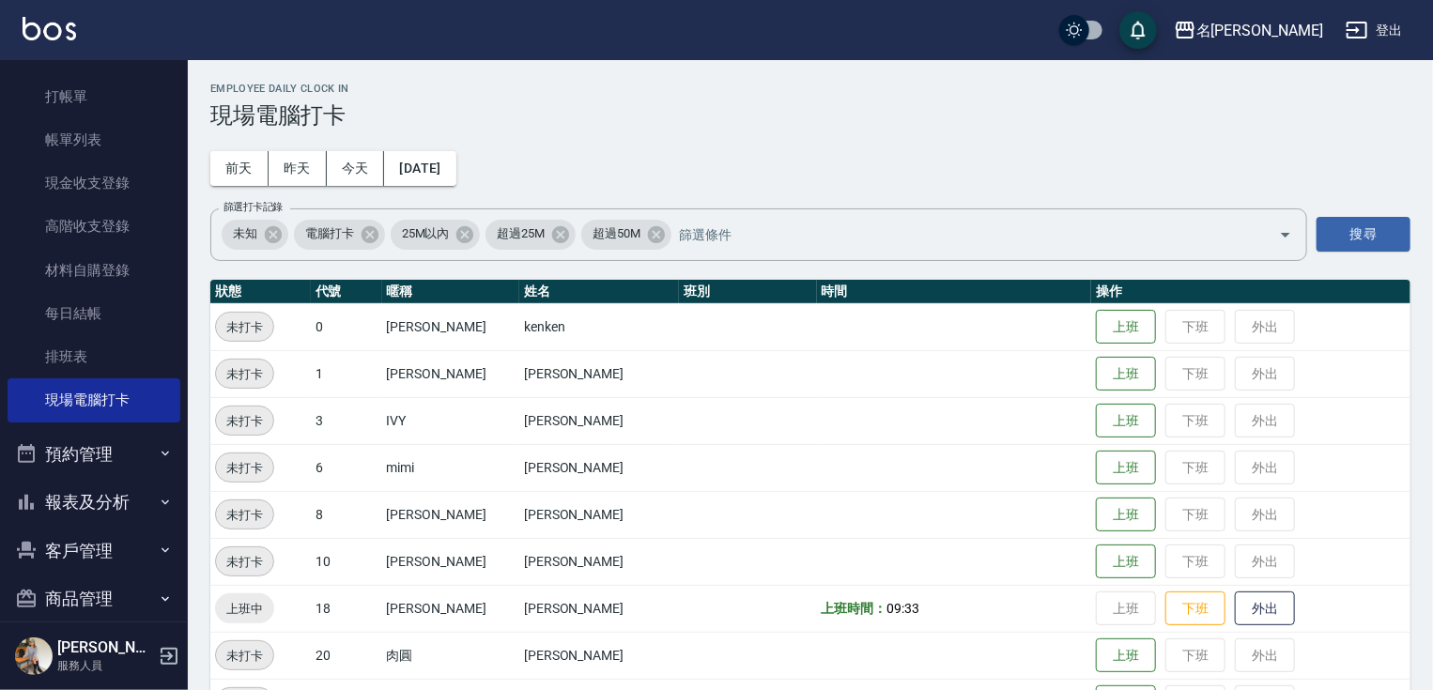
scroll to position [71, 0]
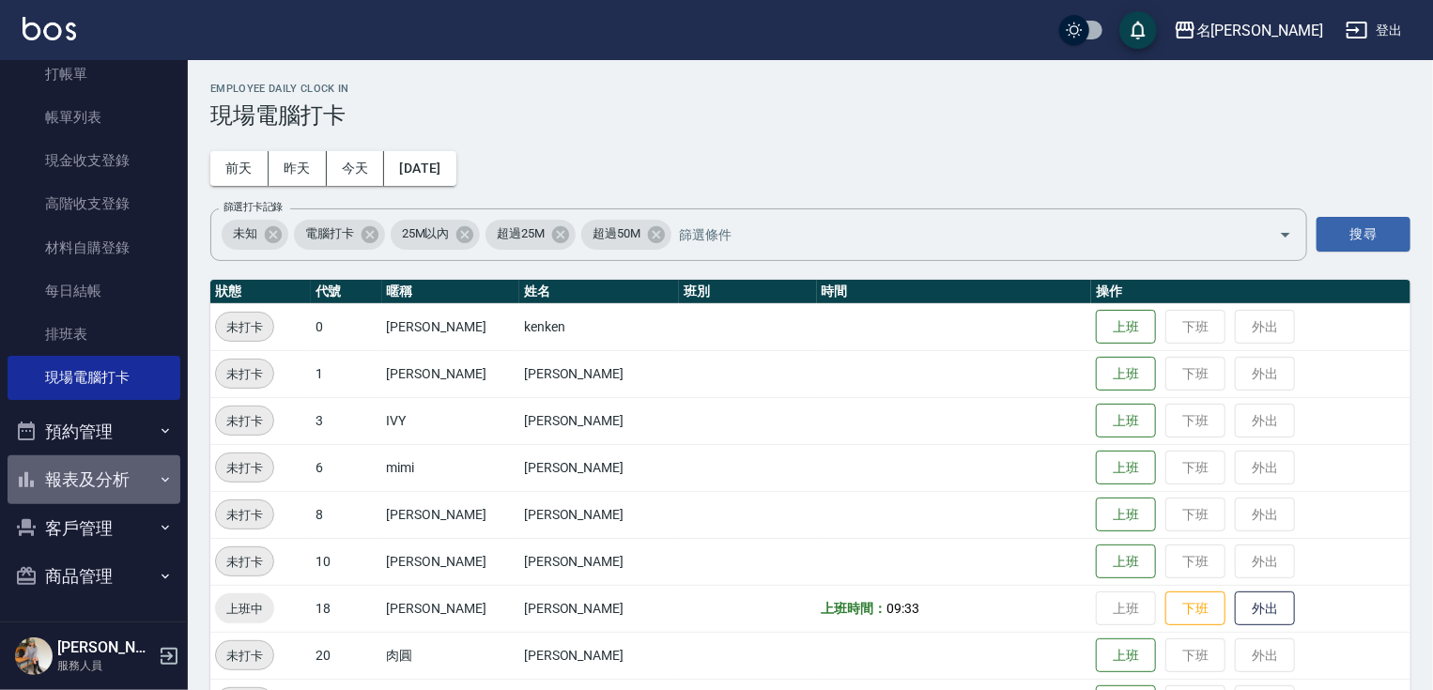
click at [98, 486] on button "報表及分析" at bounding box center [94, 479] width 173 height 49
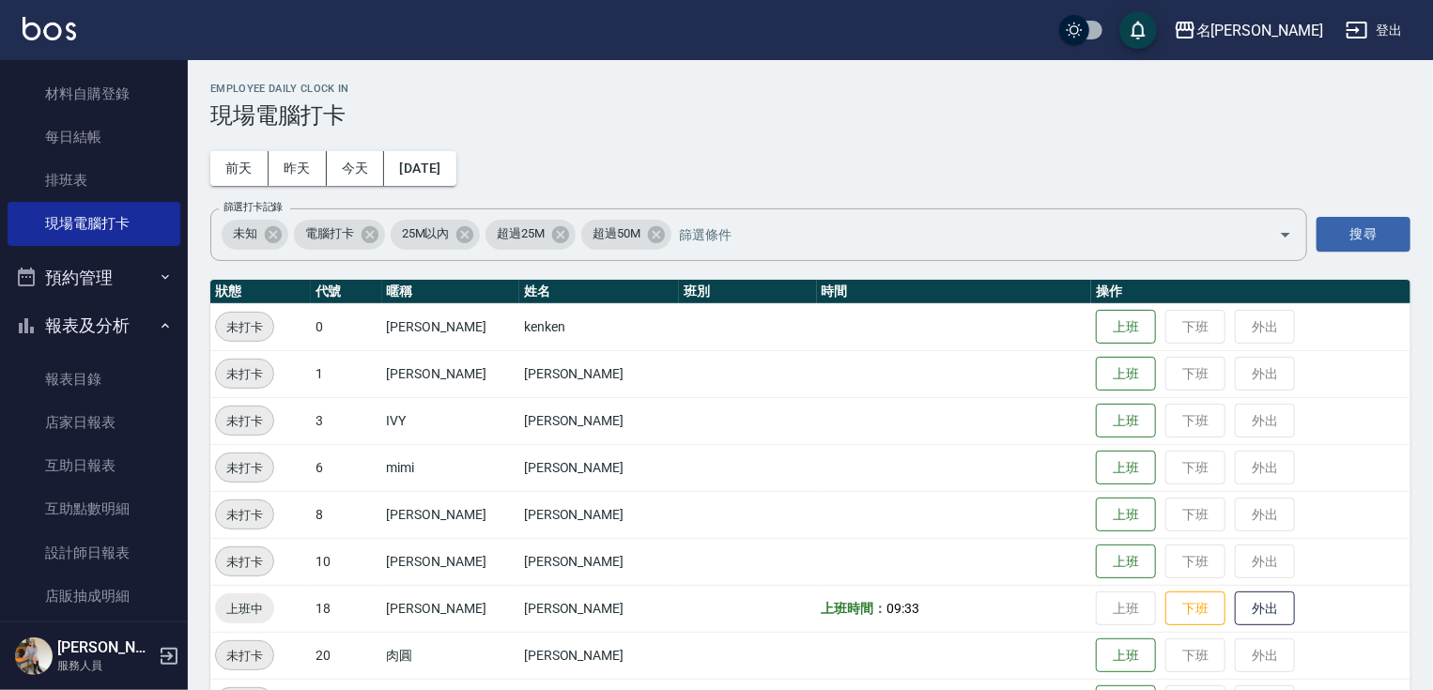
scroll to position [241, 0]
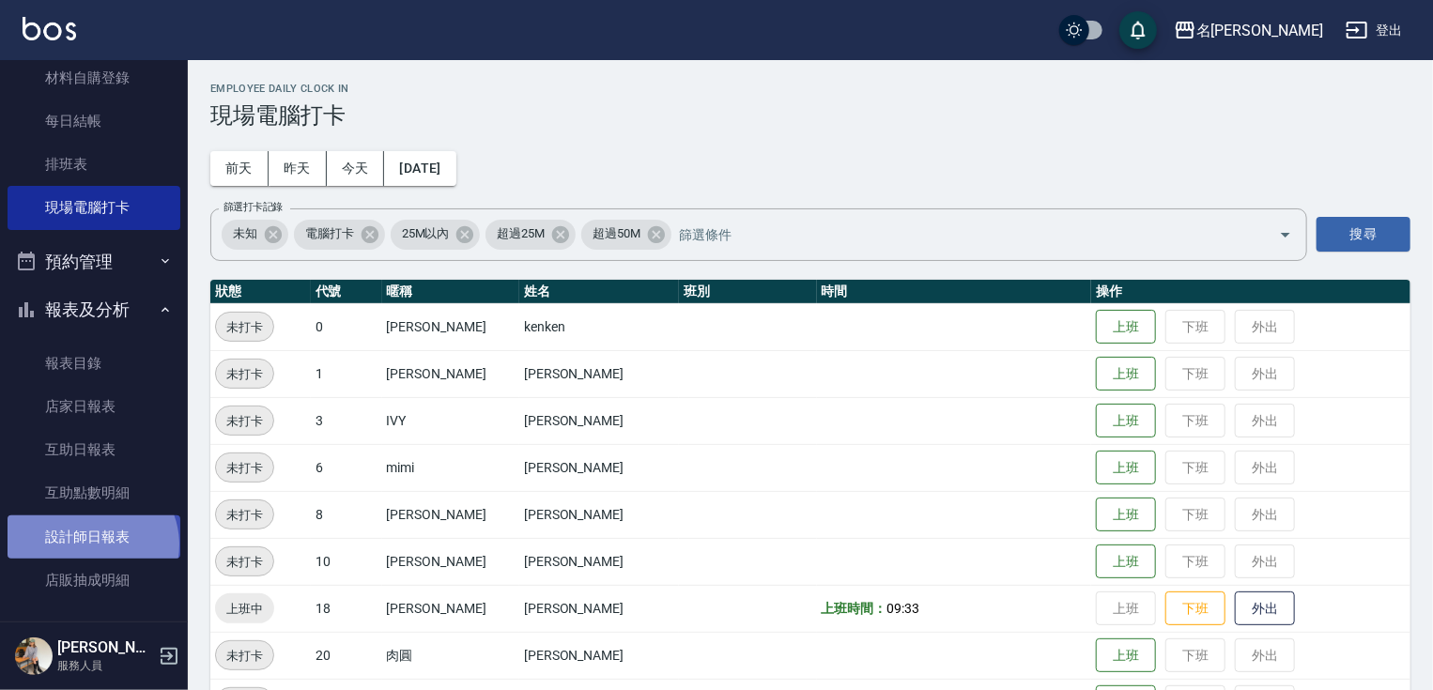
click at [90, 545] on link "設計師日報表" at bounding box center [94, 536] width 173 height 43
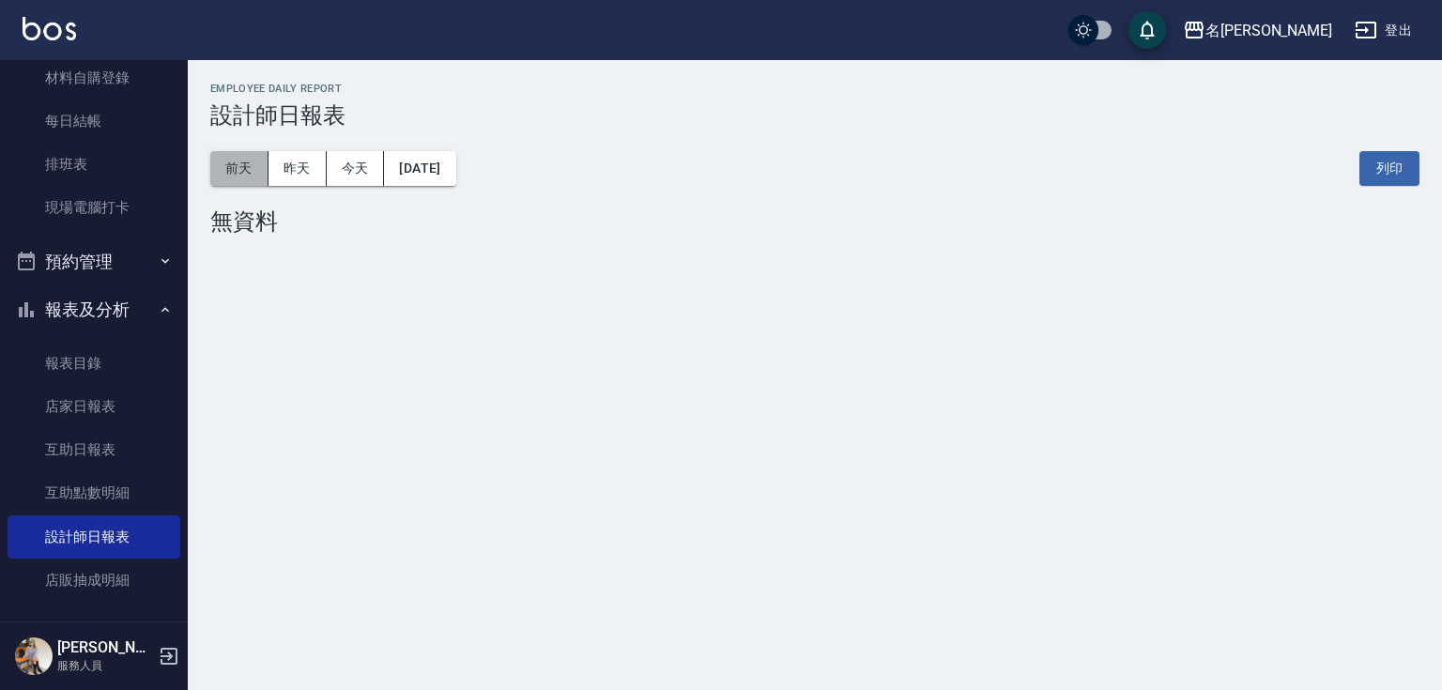
click at [237, 169] on button "前天" at bounding box center [239, 168] width 58 height 35
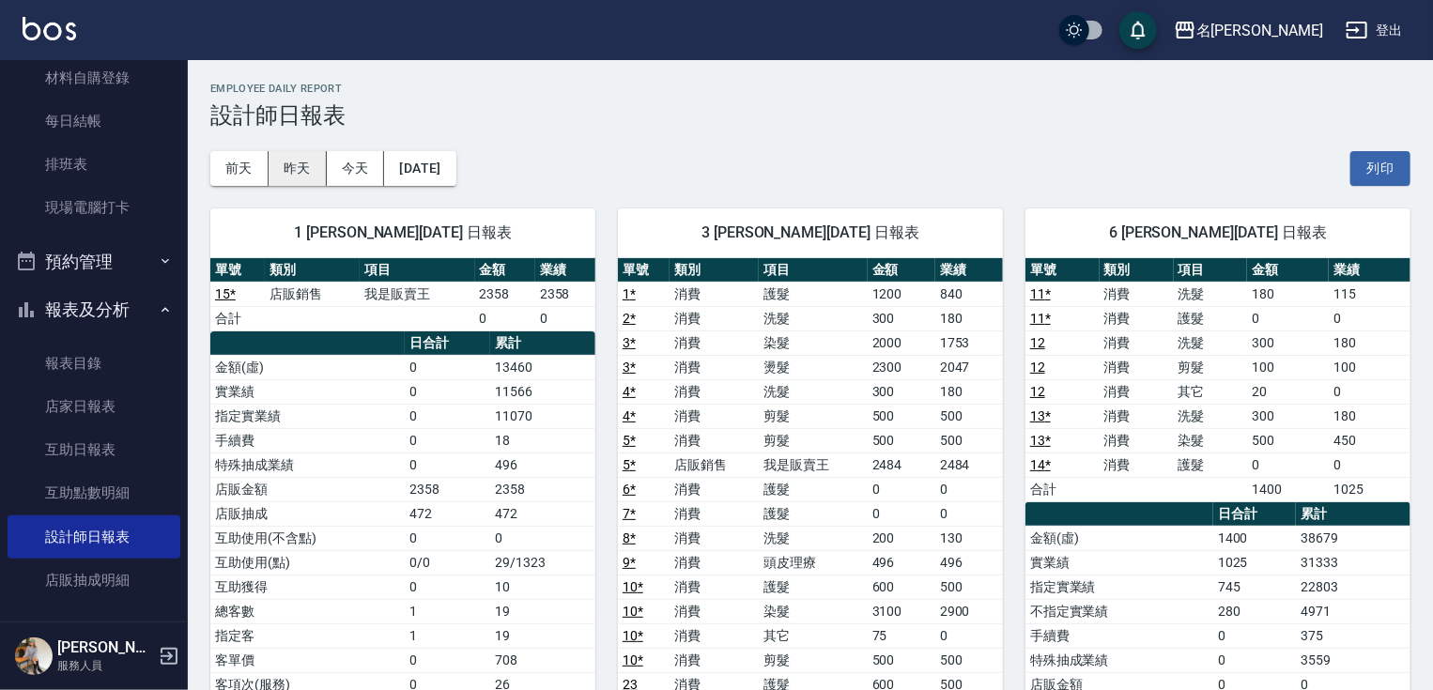
click at [303, 168] on button "昨天" at bounding box center [297, 168] width 58 height 35
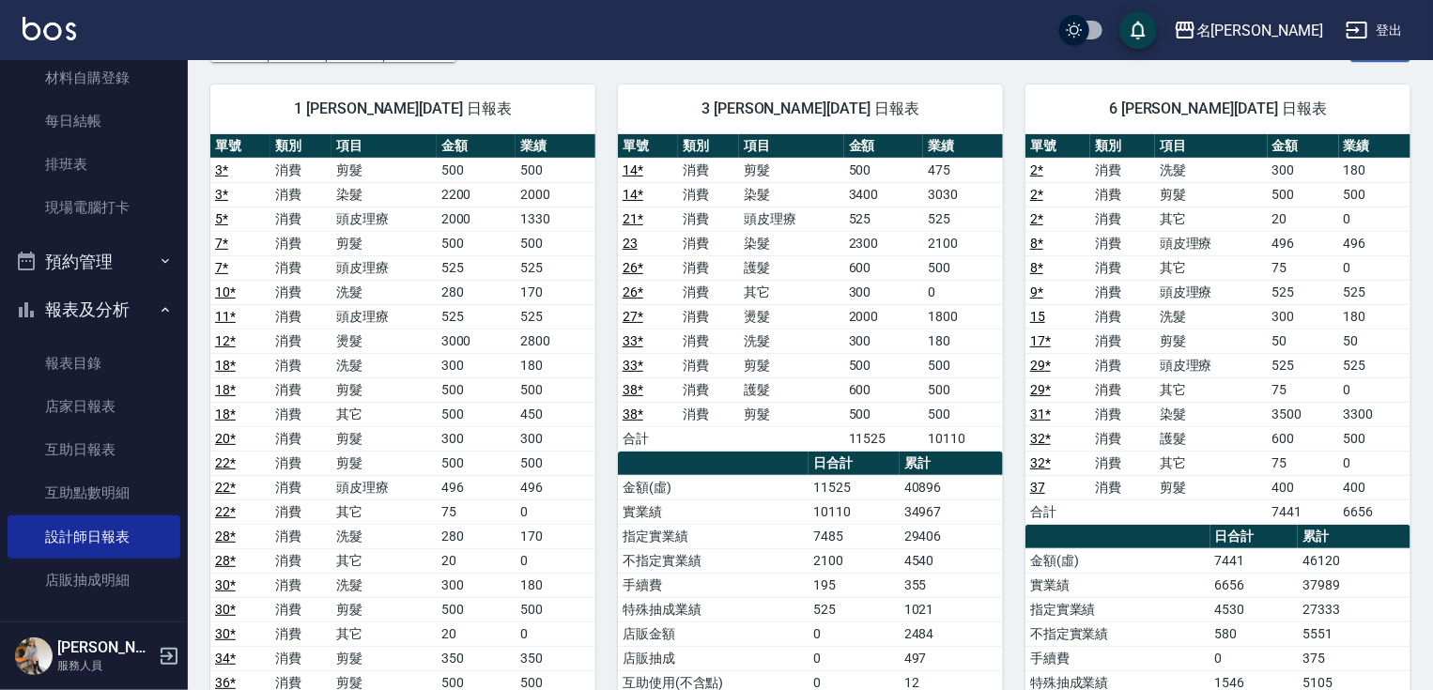
scroll to position [90, 0]
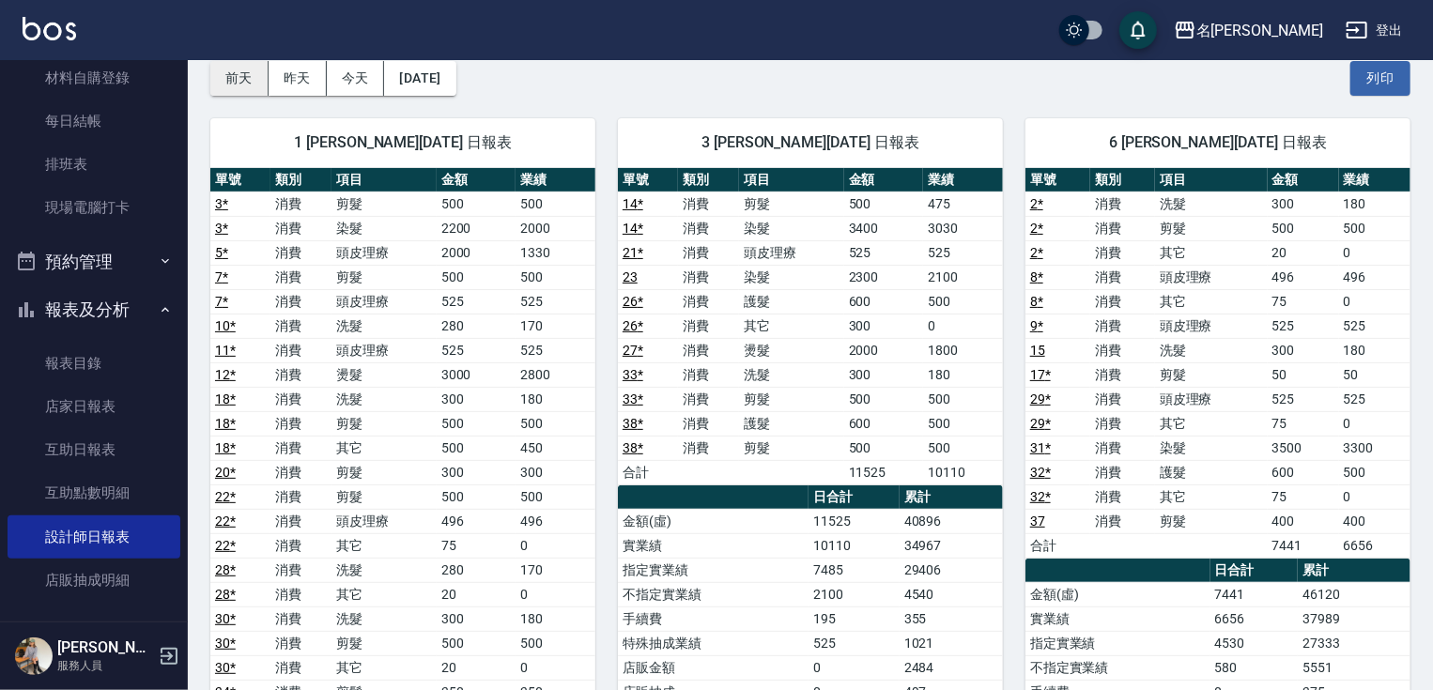
click at [238, 69] on button "前天" at bounding box center [239, 78] width 58 height 35
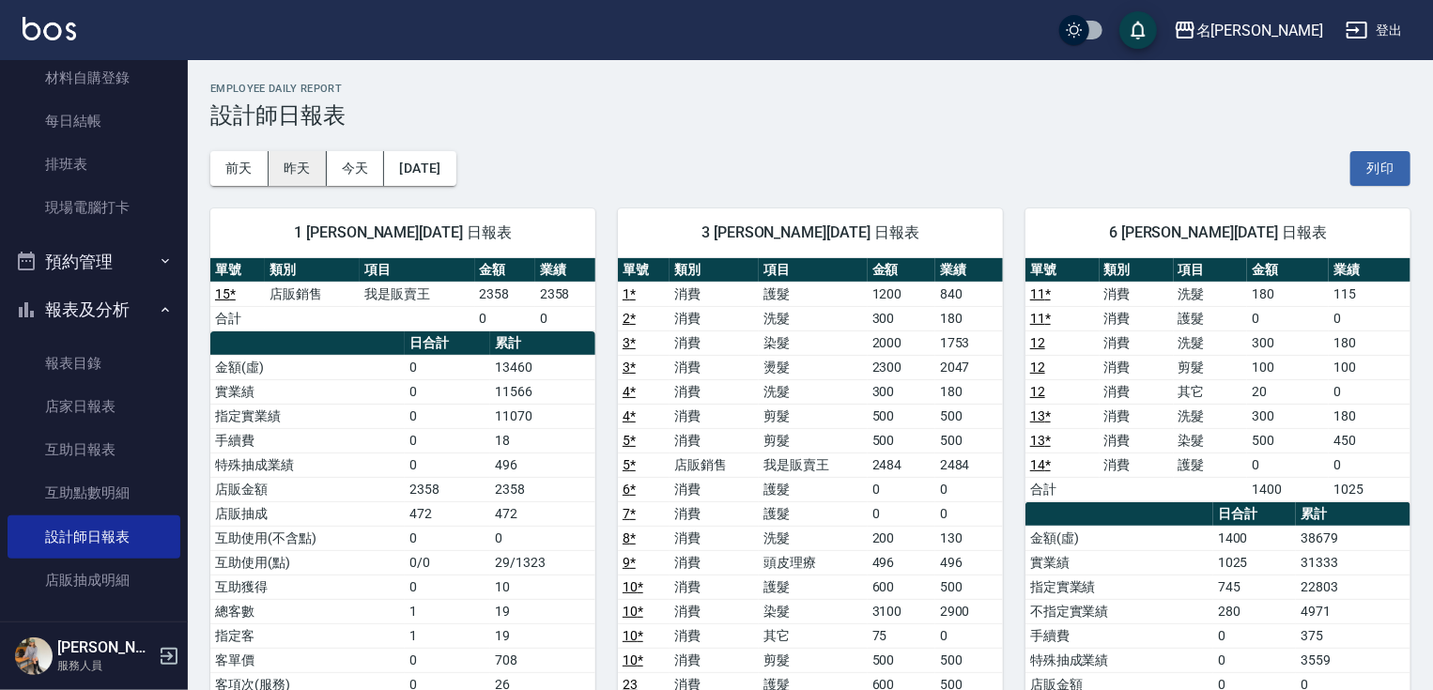
click at [302, 173] on button "昨天" at bounding box center [297, 168] width 58 height 35
